Goal: Find specific page/section: Find specific page/section

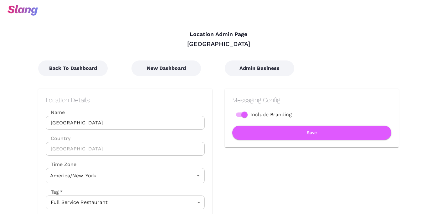
type input "Eastern Time"
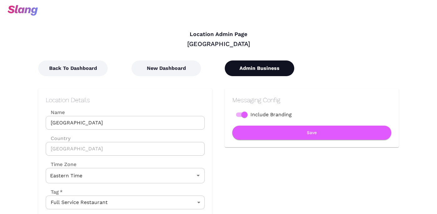
click at [264, 65] on button "Admin Business" at bounding box center [260, 68] width 70 height 16
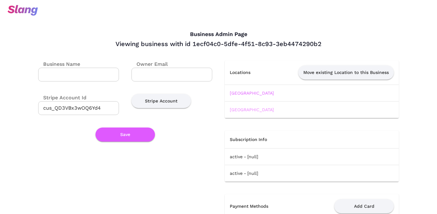
click at [254, 111] on link "[GEOGRAPHIC_DATA]" at bounding box center [252, 109] width 44 height 5
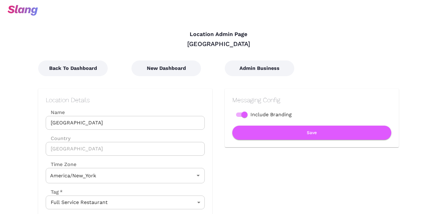
type input "Eastern Time"
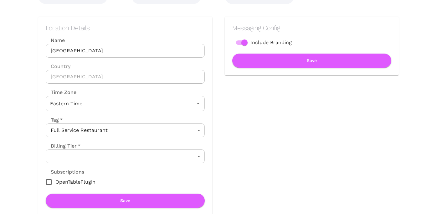
scroll to position [34, 0]
